Goal: Task Accomplishment & Management: Manage account settings

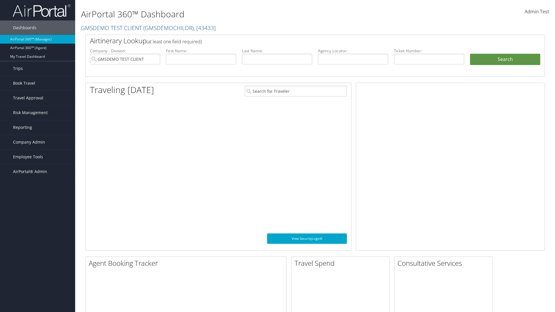
click at [38, 142] on span "Company Admin" at bounding box center [29, 142] width 32 height 14
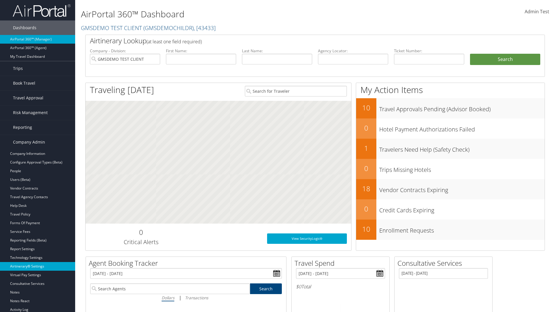
click at [38, 266] on link "Airtinerary® Settings" at bounding box center [37, 266] width 75 height 9
